Goal: Task Accomplishment & Management: Complete application form

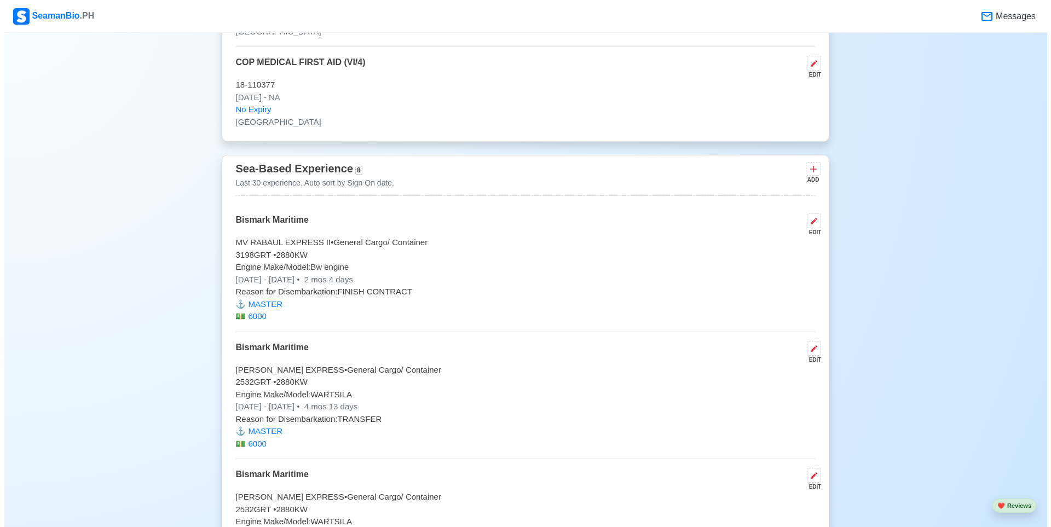
scroll to position [1862, 0]
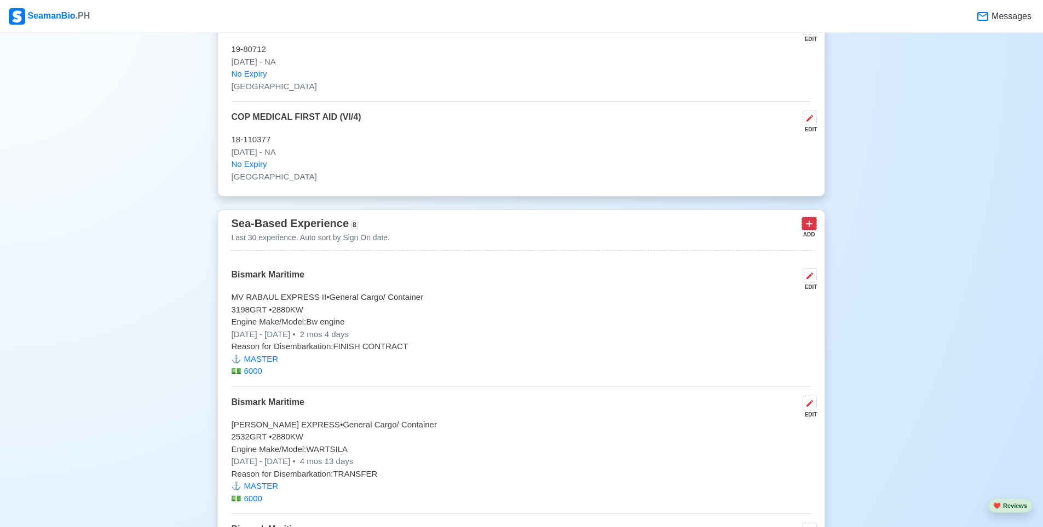
click at [813, 229] on icon at bounding box center [809, 224] width 11 height 11
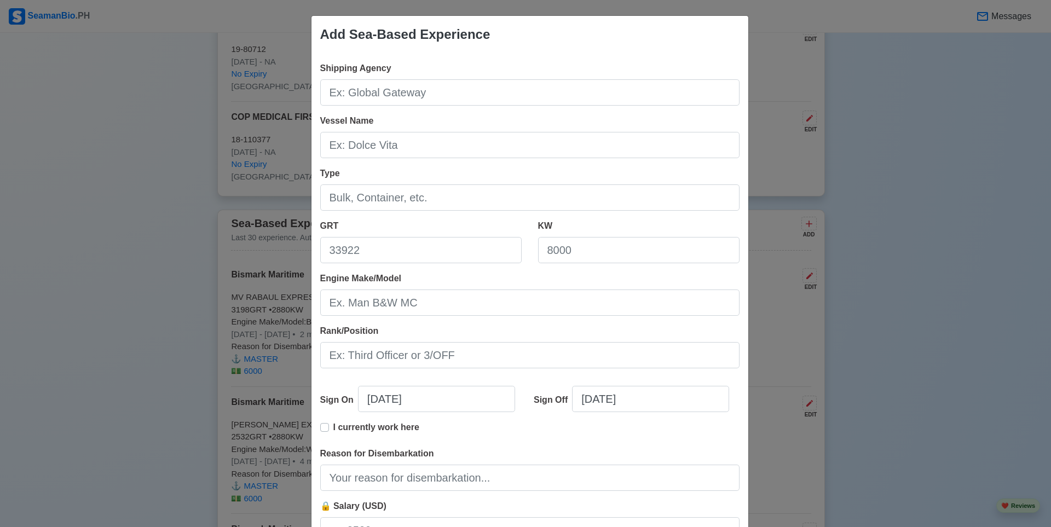
click at [884, 134] on div "Add Sea-Based Experience Shipping Agency Vessel Name Type GRT KW Engine Make/Mo…" at bounding box center [525, 263] width 1051 height 527
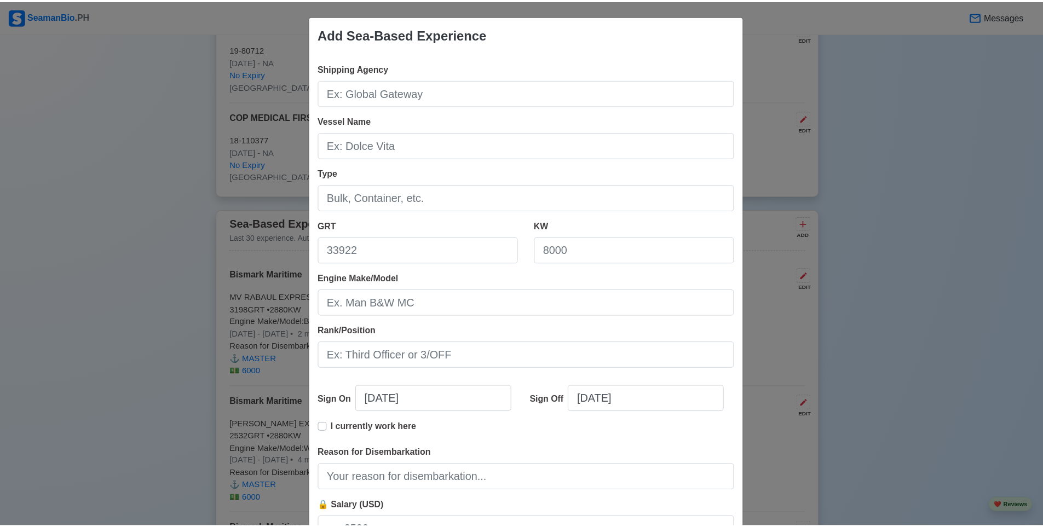
scroll to position [97, 0]
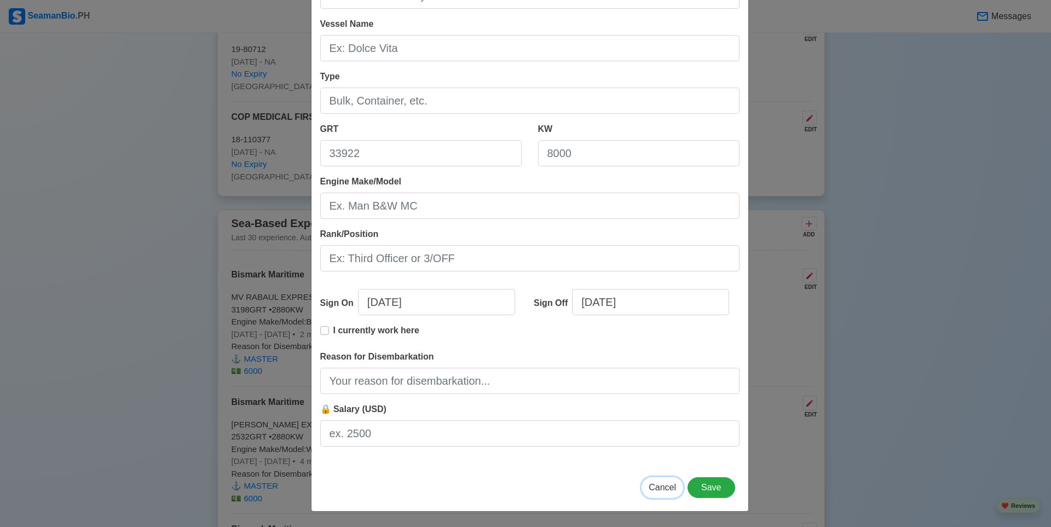
click at [658, 488] on span "Cancel" at bounding box center [662, 487] width 27 height 9
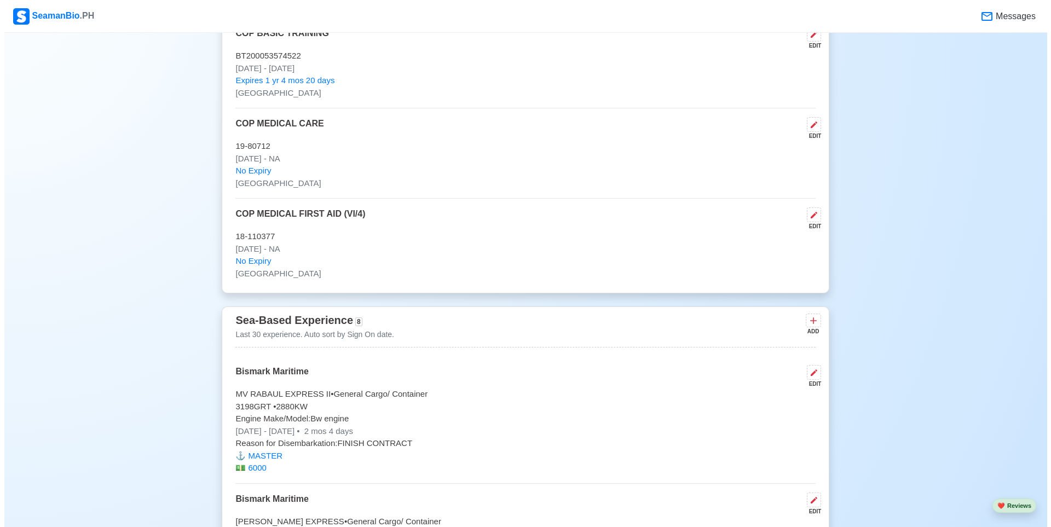
scroll to position [1752, 0]
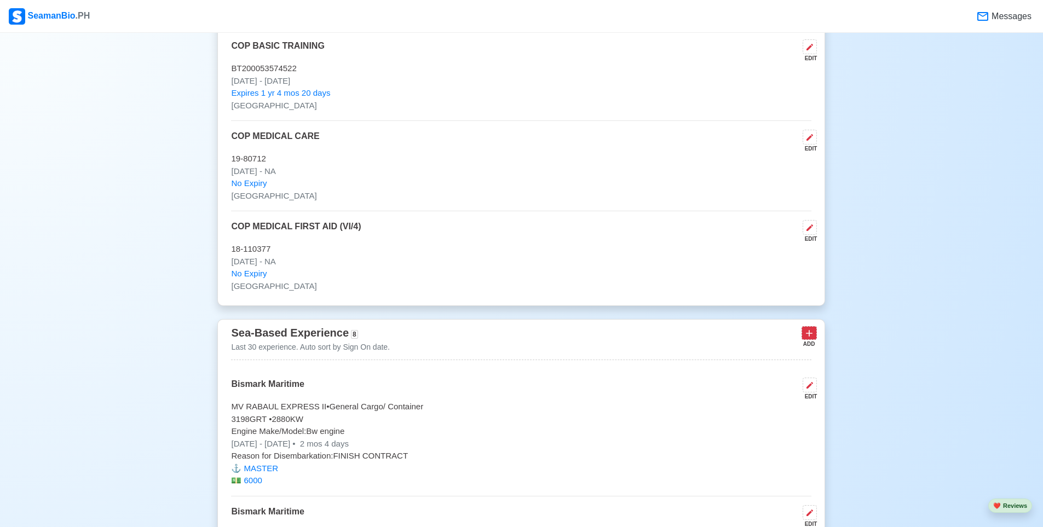
click at [808, 337] on icon at bounding box center [810, 334] width 7 height 7
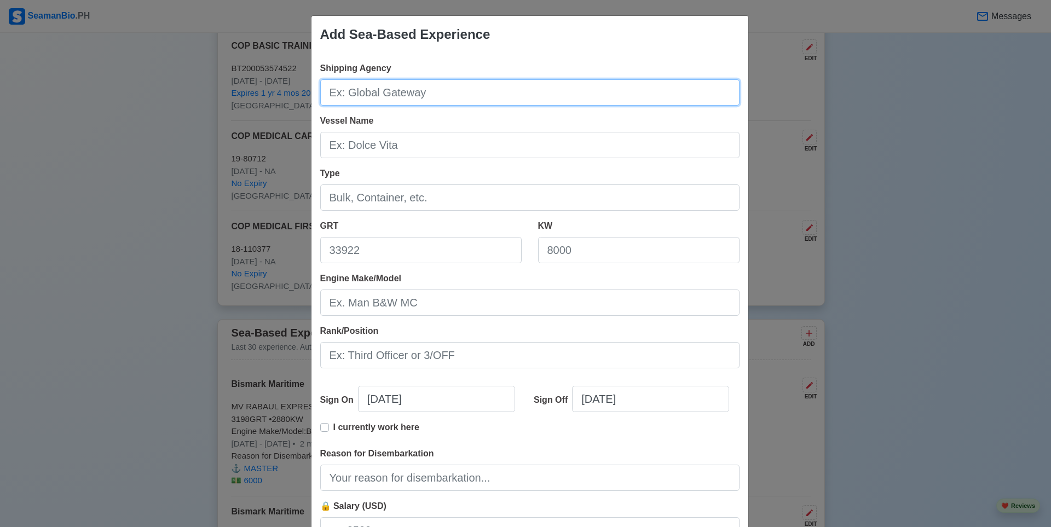
click at [356, 90] on input "Shipping Agency" at bounding box center [529, 92] width 419 height 26
type input "VIRTUE MARITIME SHIPMANAGEMENT Corp."
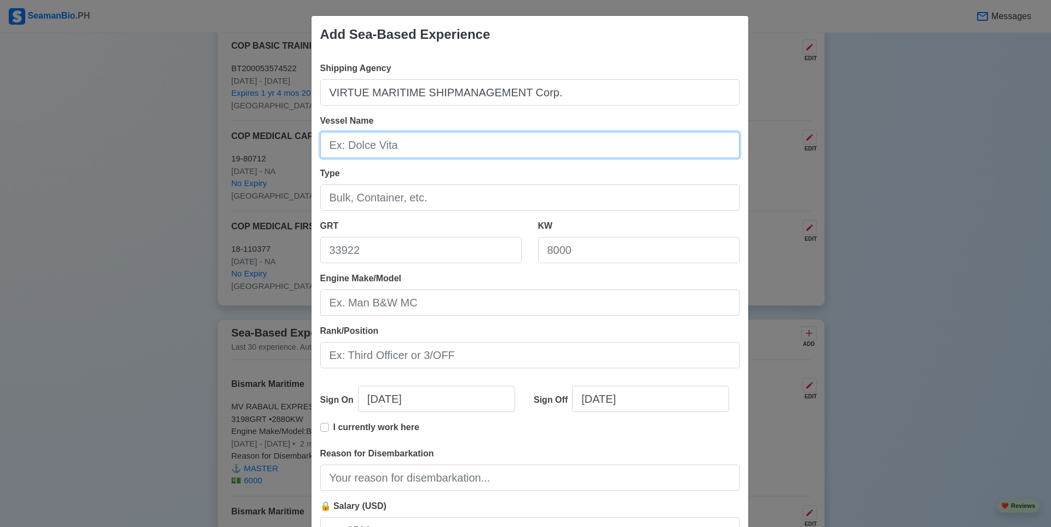
click at [355, 144] on input "Vessel Name" at bounding box center [529, 145] width 419 height 26
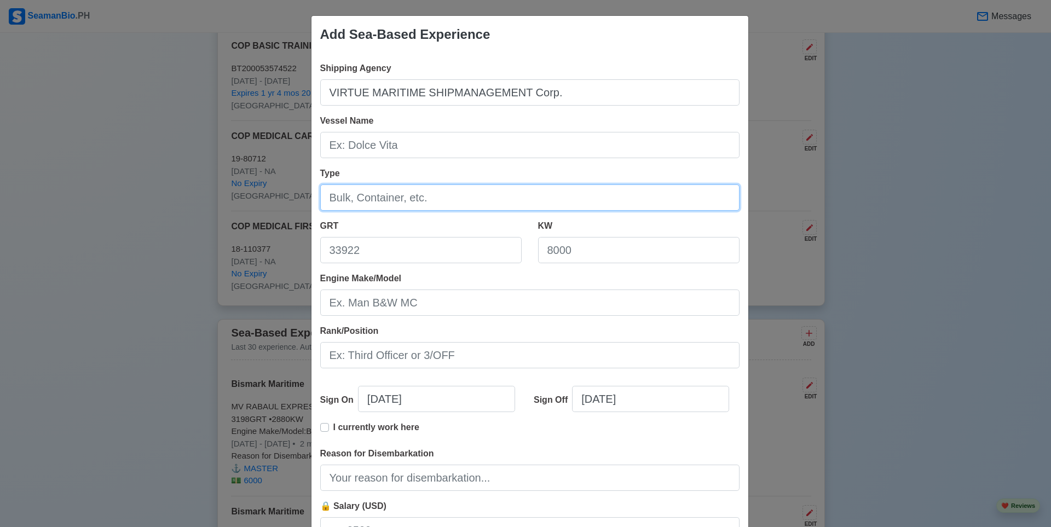
click at [356, 203] on input "Type" at bounding box center [529, 198] width 419 height 26
